Goal: Use online tool/utility: Use online tool/utility

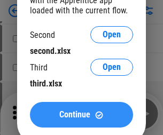
click at [81, 115] on span "Continue" at bounding box center [74, 114] width 31 height 9
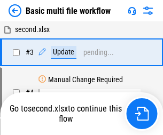
scroll to position [114, 0]
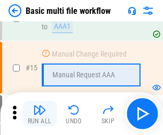
click at [39, 114] on img "button" at bounding box center [39, 110] width 13 height 13
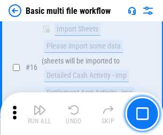
scroll to position [710, 0]
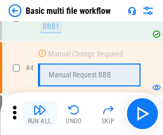
click at [39, 114] on img "button" at bounding box center [39, 110] width 13 height 13
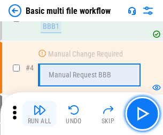
scroll to position [114, 0]
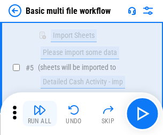
click at [39, 114] on img "button" at bounding box center [39, 110] width 13 height 13
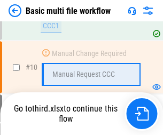
scroll to position [500, 0]
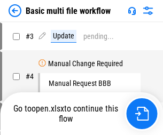
scroll to position [43, 0]
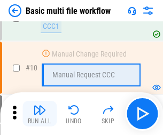
click at [39, 114] on img "button" at bounding box center [39, 110] width 13 height 13
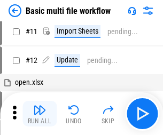
click at [39, 114] on img "button" at bounding box center [39, 110] width 13 height 13
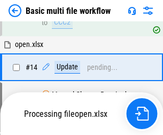
scroll to position [558, 0]
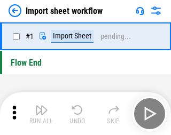
click at [39, 114] on img "button" at bounding box center [41, 110] width 13 height 13
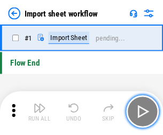
scroll to position [4, 0]
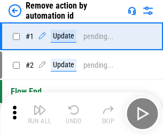
click at [39, 114] on img "button" at bounding box center [39, 110] width 13 height 13
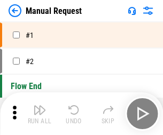
click at [39, 114] on img "button" at bounding box center [39, 110] width 13 height 13
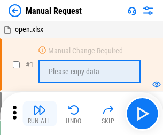
click at [39, 114] on img "button" at bounding box center [39, 110] width 13 height 13
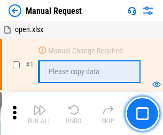
scroll to position [36, 0]
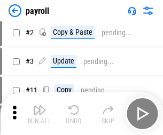
click at [39, 114] on img "button" at bounding box center [39, 110] width 13 height 13
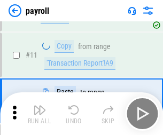
scroll to position [77, 0]
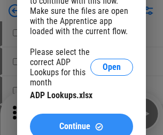
click at [81, 122] on span "Continue" at bounding box center [74, 126] width 31 height 9
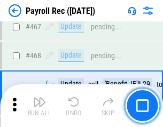
scroll to position [5687, 0]
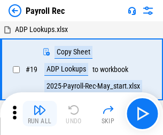
click at [39, 114] on img "button" at bounding box center [39, 110] width 13 height 13
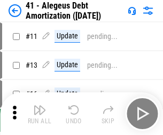
click at [39, 114] on img "button" at bounding box center [39, 110] width 13 height 13
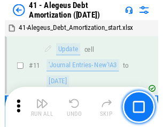
scroll to position [132, 0]
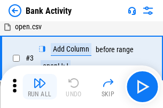
click at [39, 87] on img "button" at bounding box center [39, 83] width 13 height 13
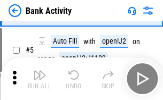
scroll to position [57, 0]
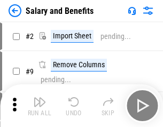
click at [39, 106] on img "button" at bounding box center [39, 102] width 13 height 13
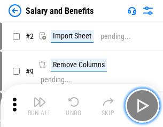
scroll to position [14, 0]
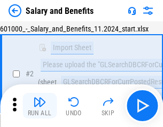
click at [39, 106] on img "button" at bounding box center [39, 102] width 13 height 13
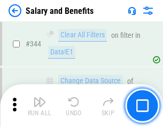
scroll to position [4997, 0]
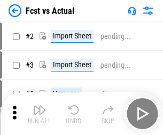
click at [39, 106] on img "button" at bounding box center [39, 110] width 13 height 13
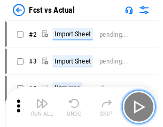
scroll to position [14, 0]
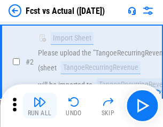
click at [39, 106] on img "button" at bounding box center [39, 102] width 13 height 13
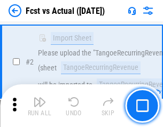
scroll to position [100, 0]
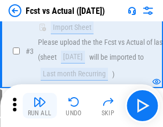
click at [39, 106] on img "button" at bounding box center [39, 102] width 13 height 13
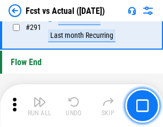
scroll to position [5051, 0]
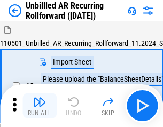
click at [39, 106] on img "button" at bounding box center [39, 102] width 13 height 13
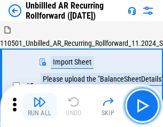
scroll to position [23, 0]
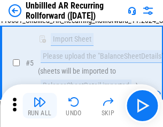
click at [39, 106] on img "button" at bounding box center [39, 102] width 13 height 13
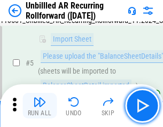
scroll to position [100, 0]
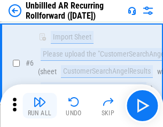
click at [39, 106] on img "button" at bounding box center [39, 102] width 13 height 13
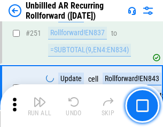
scroll to position [3625, 0]
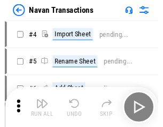
scroll to position [17, 0]
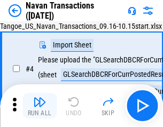
click at [39, 106] on img "button" at bounding box center [39, 102] width 13 height 13
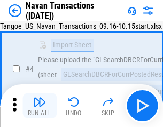
click at [39, 106] on img "button" at bounding box center [39, 102] width 13 height 13
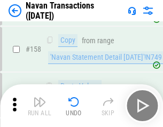
scroll to position [3460, 0]
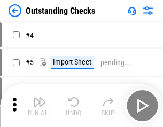
click at [39, 106] on img "button" at bounding box center [39, 102] width 13 height 13
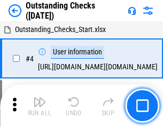
scroll to position [45, 0]
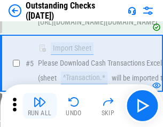
click at [39, 106] on img "button" at bounding box center [39, 102] width 13 height 13
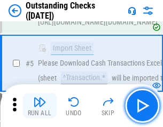
scroll to position [112, 0]
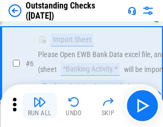
click at [39, 106] on img "button" at bounding box center [39, 102] width 13 height 13
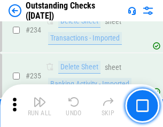
scroll to position [3241, 0]
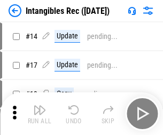
click at [39, 114] on img "button" at bounding box center [39, 110] width 13 height 13
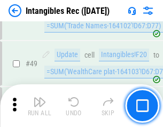
scroll to position [416, 0]
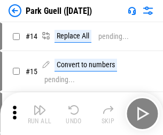
click at [39, 106] on img "button" at bounding box center [39, 110] width 13 height 13
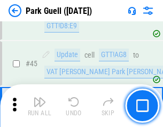
scroll to position [1335, 0]
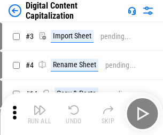
click at [39, 106] on img "button" at bounding box center [39, 110] width 13 height 13
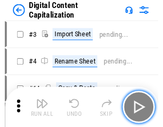
scroll to position [23, 0]
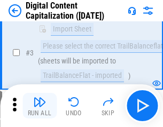
click at [39, 106] on img "button" at bounding box center [39, 102] width 13 height 13
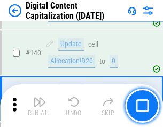
scroll to position [1124, 0]
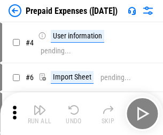
click at [39, 106] on img "button" at bounding box center [39, 110] width 13 height 13
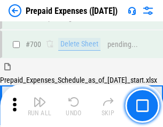
scroll to position [2871, 0]
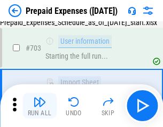
click at [39, 106] on img "button" at bounding box center [39, 102] width 13 height 13
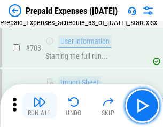
scroll to position [2934, 0]
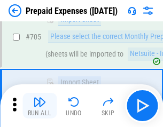
click at [39, 106] on img "button" at bounding box center [39, 102] width 13 height 13
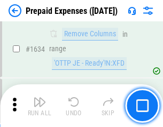
scroll to position [10390, 0]
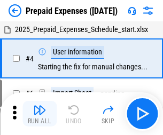
click at [39, 114] on img "button" at bounding box center [39, 110] width 13 height 13
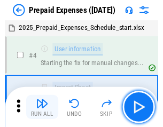
scroll to position [47, 0]
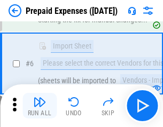
click at [39, 106] on img "button" at bounding box center [39, 102] width 13 height 13
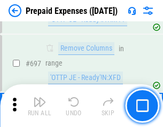
scroll to position [3716, 0]
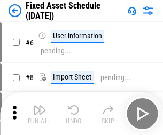
click at [39, 114] on img "button" at bounding box center [39, 110] width 13 height 13
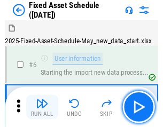
scroll to position [58, 0]
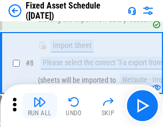
click at [39, 106] on img "button" at bounding box center [39, 102] width 13 height 13
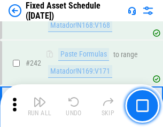
scroll to position [3306, 0]
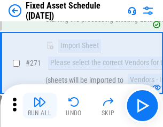
click at [39, 106] on img "button" at bounding box center [39, 102] width 13 height 13
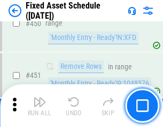
scroll to position [4770, 0]
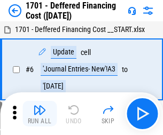
click at [39, 114] on img "button" at bounding box center [39, 110] width 13 height 13
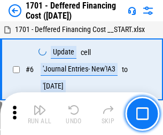
scroll to position [128, 0]
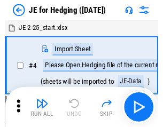
scroll to position [2, 0]
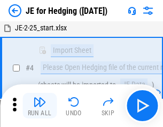
click at [39, 106] on img "button" at bounding box center [39, 102] width 13 height 13
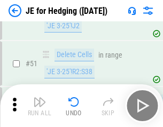
scroll to position [691, 0]
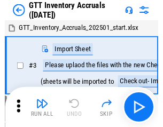
scroll to position [2, 0]
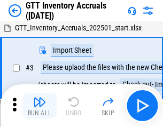
click at [39, 106] on img "button" at bounding box center [39, 102] width 13 height 13
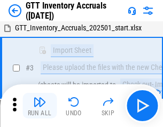
click at [39, 106] on img "button" at bounding box center [39, 102] width 13 height 13
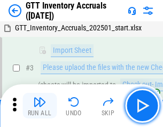
scroll to position [69, 0]
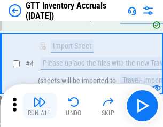
click at [39, 106] on img "button" at bounding box center [39, 102] width 13 height 13
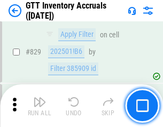
scroll to position [8100, 0]
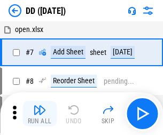
click at [39, 114] on img "button" at bounding box center [39, 110] width 13 height 13
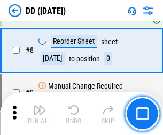
scroll to position [103, 0]
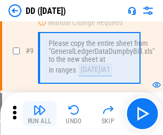
click at [39, 114] on img "button" at bounding box center [39, 110] width 13 height 13
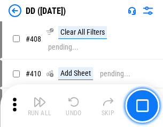
scroll to position [4775, 0]
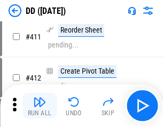
click at [39, 106] on img "button" at bounding box center [39, 102] width 13 height 13
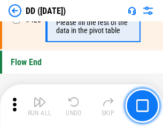
scroll to position [5108, 0]
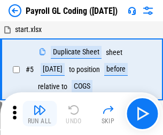
click at [39, 114] on img "button" at bounding box center [39, 110] width 13 height 13
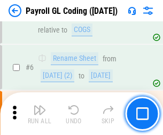
scroll to position [128, 0]
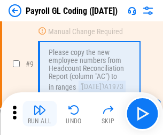
click at [39, 114] on img "button" at bounding box center [39, 110] width 13 height 13
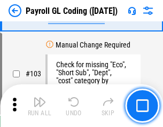
scroll to position [2504, 0]
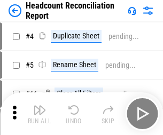
click at [39, 114] on img "button" at bounding box center [39, 110] width 13 height 13
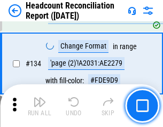
scroll to position [1283, 0]
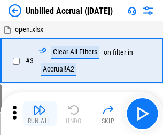
click at [39, 114] on img "button" at bounding box center [39, 110] width 13 height 13
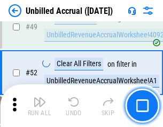
scroll to position [968, 0]
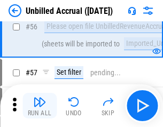
click at [39, 106] on img "button" at bounding box center [39, 102] width 13 height 13
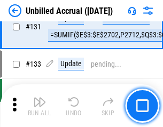
scroll to position [3179, 0]
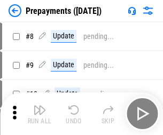
click at [39, 114] on img "button" at bounding box center [39, 110] width 13 height 13
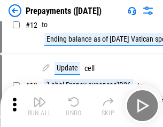
scroll to position [67, 0]
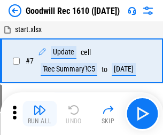
click at [39, 114] on img "button" at bounding box center [39, 110] width 13 height 13
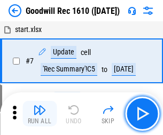
scroll to position [182, 0]
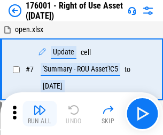
click at [39, 114] on img "button" at bounding box center [39, 110] width 13 height 13
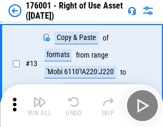
scroll to position [69, 0]
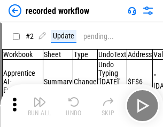
click at [39, 106] on img "button" at bounding box center [39, 102] width 13 height 13
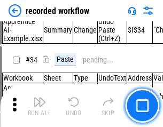
scroll to position [3336, 0]
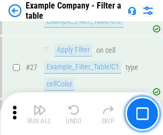
scroll to position [976, 0]
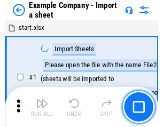
scroll to position [17, 0]
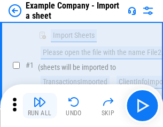
click at [39, 106] on img "button" at bounding box center [39, 102] width 13 height 13
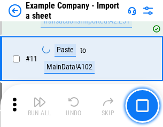
scroll to position [236, 0]
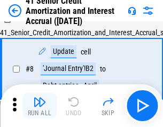
click at [39, 106] on img "button" at bounding box center [39, 102] width 13 height 13
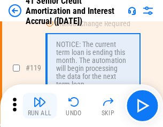
click at [39, 106] on img "button" at bounding box center [39, 102] width 13 height 13
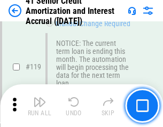
scroll to position [1007, 0]
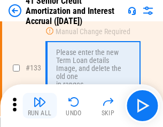
click at [39, 106] on img "button" at bounding box center [39, 102] width 13 height 13
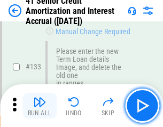
scroll to position [1115, 0]
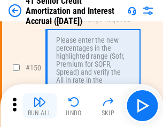
click at [39, 106] on img "button" at bounding box center [39, 102] width 13 height 13
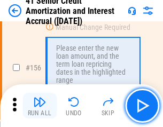
click at [39, 106] on img "button" at bounding box center [39, 102] width 13 height 13
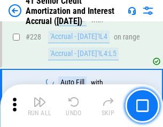
scroll to position [2390, 0]
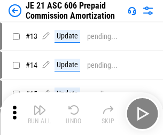
click at [39, 106] on img "button" at bounding box center [39, 110] width 13 height 13
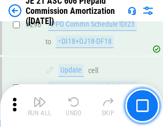
scroll to position [1964, 0]
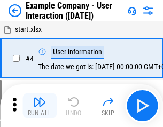
click at [39, 106] on img "button" at bounding box center [39, 102] width 13 height 13
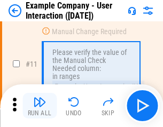
click at [39, 106] on img "button" at bounding box center [39, 102] width 13 height 13
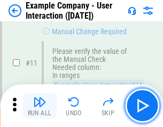
scroll to position [231, 0]
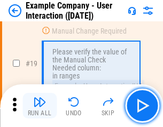
click at [39, 106] on img "button" at bounding box center [39, 102] width 13 height 13
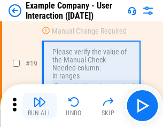
click at [39, 106] on img "button" at bounding box center [39, 102] width 13 height 13
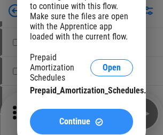
click at [81, 122] on span "Continue" at bounding box center [74, 121] width 31 height 9
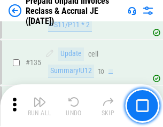
scroll to position [1383, 0]
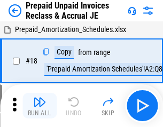
click at [39, 106] on img "button" at bounding box center [39, 102] width 13 height 13
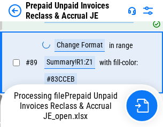
scroll to position [871, 0]
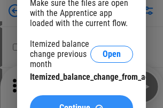
click at [81, 104] on span "Continue" at bounding box center [74, 108] width 31 height 9
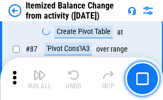
scroll to position [1043, 0]
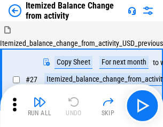
scroll to position [17, 0]
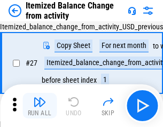
click at [39, 106] on img "button" at bounding box center [39, 102] width 13 height 13
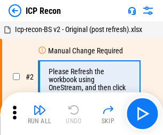
scroll to position [5, 0]
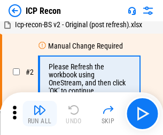
click at [39, 114] on img "button" at bounding box center [39, 110] width 13 height 13
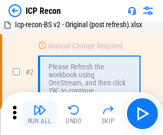
click at [39, 114] on img "button" at bounding box center [39, 110] width 13 height 13
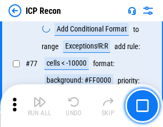
scroll to position [959, 0]
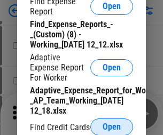
click at [112, 126] on span "Open" at bounding box center [111, 127] width 18 height 9
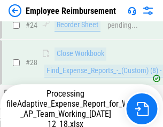
scroll to position [499, 0]
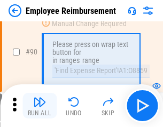
click at [39, 106] on img "button" at bounding box center [39, 102] width 13 height 13
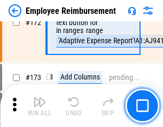
click at [39, 106] on img "button" at bounding box center [39, 102] width 13 height 13
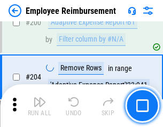
scroll to position [2700, 0]
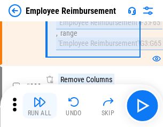
click at [39, 106] on img "button" at bounding box center [39, 102] width 13 height 13
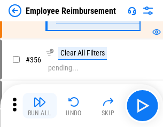
click at [39, 106] on img "button" at bounding box center [39, 102] width 13 height 13
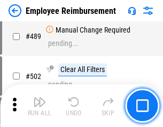
scroll to position [6783, 0]
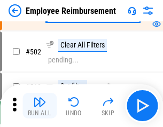
click at [39, 106] on img "button" at bounding box center [39, 102] width 13 height 13
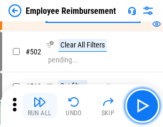
click at [39, 106] on img "button" at bounding box center [39, 102] width 13 height 13
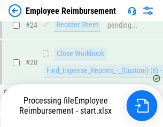
scroll to position [499, 0]
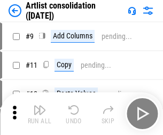
click at [39, 114] on img "button" at bounding box center [39, 110] width 13 height 13
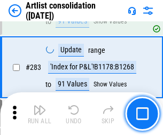
scroll to position [4413, 0]
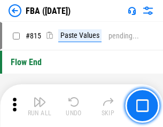
scroll to position [9415, 0]
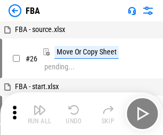
scroll to position [11, 0]
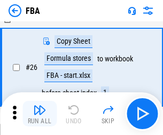
click at [39, 114] on img "button" at bounding box center [39, 110] width 13 height 13
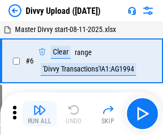
click at [39, 114] on img "button" at bounding box center [39, 110] width 13 height 13
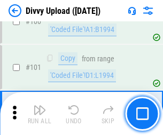
scroll to position [893, 0]
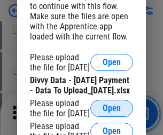
click at [112, 113] on span "Open" at bounding box center [111, 108] width 18 height 9
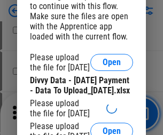
scroll to position [981, 0]
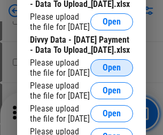
click at [112, 72] on span "Open" at bounding box center [111, 67] width 18 height 9
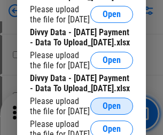
click at [112, 102] on span "Open" at bounding box center [111, 106] width 18 height 9
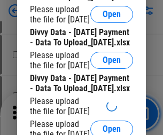
scroll to position [1238, 0]
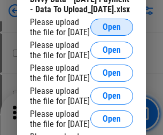
click at [112, 31] on span "Open" at bounding box center [111, 27] width 18 height 9
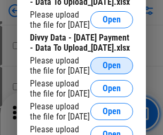
click at [112, 67] on span "Open" at bounding box center [111, 65] width 18 height 9
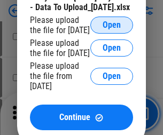
click at [112, 29] on span "Open" at bounding box center [111, 25] width 18 height 9
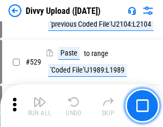
scroll to position [5512, 0]
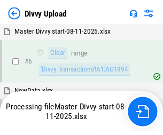
scroll to position [893, 0]
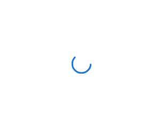
scroll to position [893, 0]
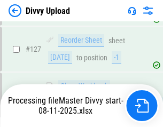
scroll to position [1414, 0]
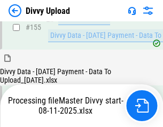
scroll to position [1742, 0]
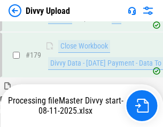
scroll to position [2023, 0]
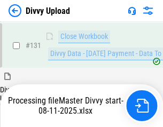
scroll to position [1460, 0]
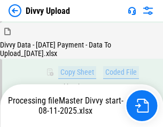
scroll to position [2823, 0]
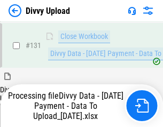
scroll to position [1460, 0]
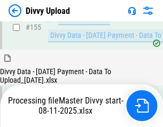
scroll to position [1742, 0]
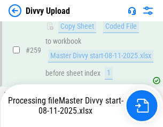
scroll to position [2869, 0]
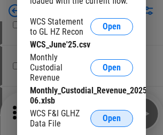
click at [112, 118] on span "Open" at bounding box center [111, 118] width 18 height 9
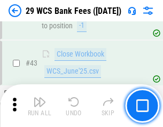
scroll to position [436, 0]
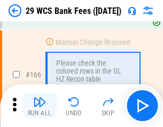
click at [39, 106] on img "button" at bounding box center [39, 102] width 13 height 13
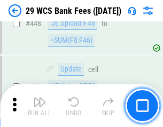
scroll to position [5167, 0]
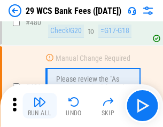
click at [39, 106] on img "button" at bounding box center [39, 102] width 13 height 13
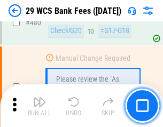
scroll to position [5502, 0]
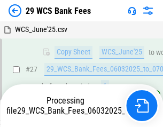
scroll to position [213, 0]
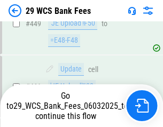
scroll to position [5428, 0]
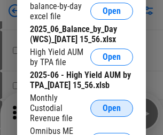
click at [112, 113] on span "Open" at bounding box center [111, 108] width 18 height 9
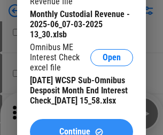
click at [81, 128] on span "Continue" at bounding box center [74, 132] width 31 height 9
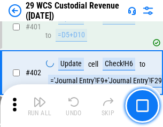
scroll to position [4943, 0]
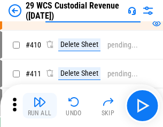
click at [39, 106] on img "button" at bounding box center [39, 102] width 13 height 13
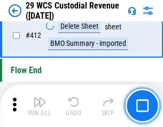
scroll to position [5096, 0]
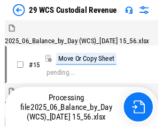
scroll to position [26, 0]
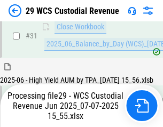
scroll to position [548, 0]
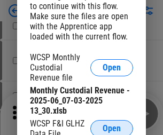
click at [112, 126] on span "Open" at bounding box center [111, 128] width 18 height 9
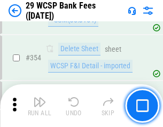
scroll to position [3547, 0]
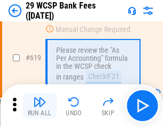
click at [39, 106] on img "button" at bounding box center [39, 102] width 13 height 13
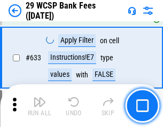
scroll to position [6151, 0]
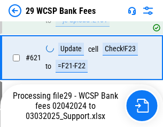
scroll to position [5942, 0]
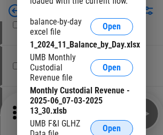
click at [112, 126] on span "Open" at bounding box center [111, 128] width 18 height 9
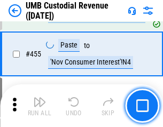
scroll to position [4554, 0]
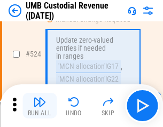
click at [39, 106] on img "button" at bounding box center [39, 102] width 13 height 13
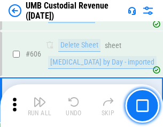
scroll to position [6160, 0]
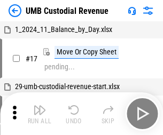
scroll to position [8, 0]
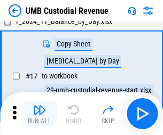
click at [39, 114] on img "button" at bounding box center [39, 110] width 13 height 13
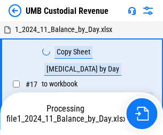
scroll to position [8, 0]
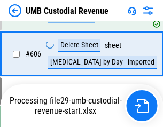
scroll to position [6135, 0]
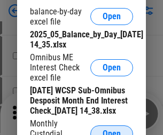
click at [112, 130] on span "Open" at bounding box center [111, 134] width 18 height 9
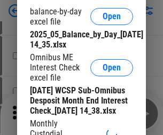
scroll to position [203, 0]
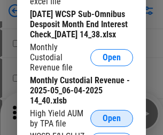
click at [112, 123] on span "Open" at bounding box center [111, 118] width 18 height 9
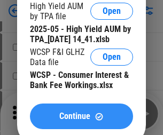
click at [81, 121] on span "Continue" at bounding box center [74, 116] width 31 height 9
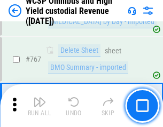
scroll to position [8696, 0]
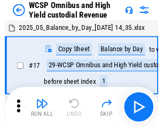
scroll to position [6, 0]
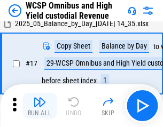
click at [39, 106] on img "button" at bounding box center [39, 102] width 13 height 13
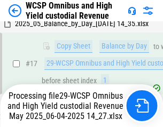
scroll to position [222, 0]
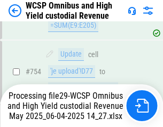
scroll to position [8671, 0]
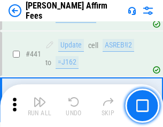
scroll to position [2455, 0]
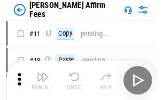
scroll to position [11, 0]
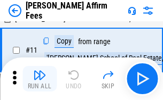
click at [39, 79] on img "button" at bounding box center [39, 75] width 13 height 13
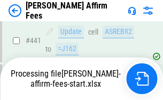
scroll to position [2799, 0]
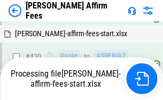
scroll to position [2468, 0]
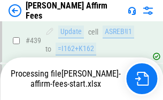
scroll to position [2799, 0]
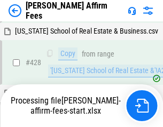
scroll to position [2182, 0]
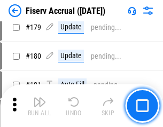
scroll to position [2361, 0]
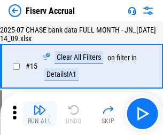
click at [39, 114] on img "button" at bounding box center [39, 110] width 13 height 13
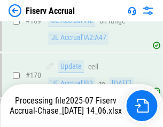
scroll to position [2877, 0]
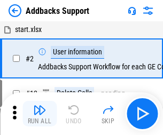
click at [39, 106] on img "button" at bounding box center [39, 110] width 13 height 13
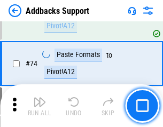
scroll to position [777, 0]
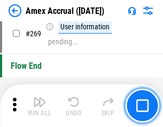
scroll to position [3125, 0]
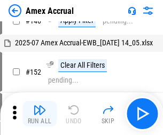
click at [39, 114] on img "button" at bounding box center [39, 110] width 13 height 13
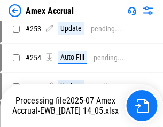
scroll to position [3113, 0]
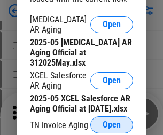
click at [112, 122] on span "Open" at bounding box center [111, 125] width 18 height 9
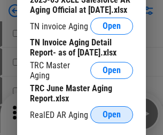
click at [112, 112] on span "Open" at bounding box center [111, 114] width 18 height 9
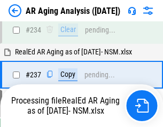
scroll to position [1654, 0]
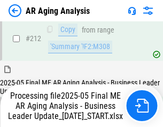
scroll to position [1642, 0]
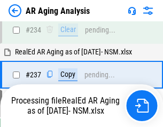
scroll to position [1686, 0]
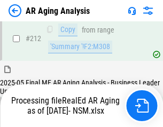
scroll to position [1596, 0]
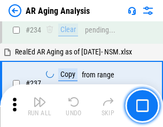
scroll to position [1642, 0]
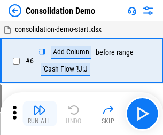
click at [39, 114] on img "button" at bounding box center [39, 110] width 13 height 13
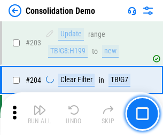
scroll to position [3346, 0]
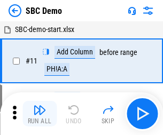
click at [39, 114] on img "button" at bounding box center [39, 110] width 13 height 13
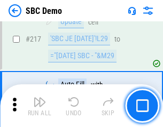
scroll to position [2634, 0]
